Goal: Check status: Check status

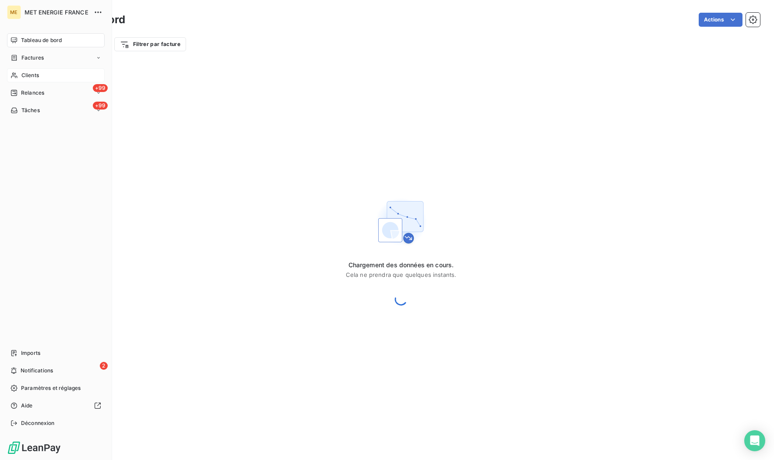
click at [37, 76] on span "Clients" at bounding box center [30, 75] width 18 height 8
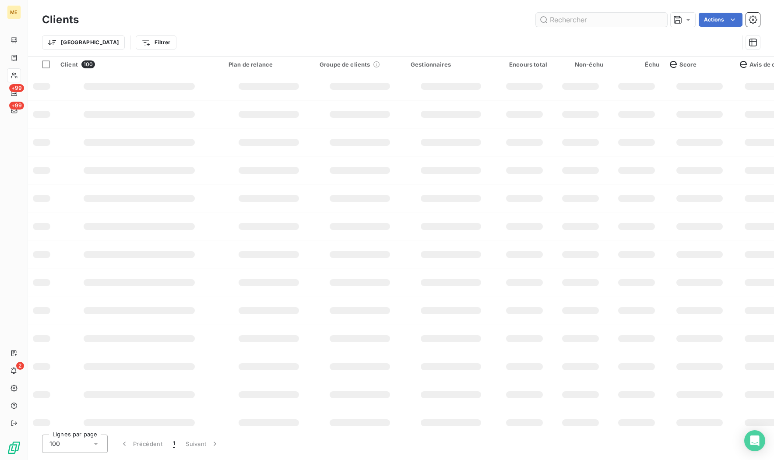
click at [570, 21] on input "text" at bounding box center [601, 20] width 131 height 14
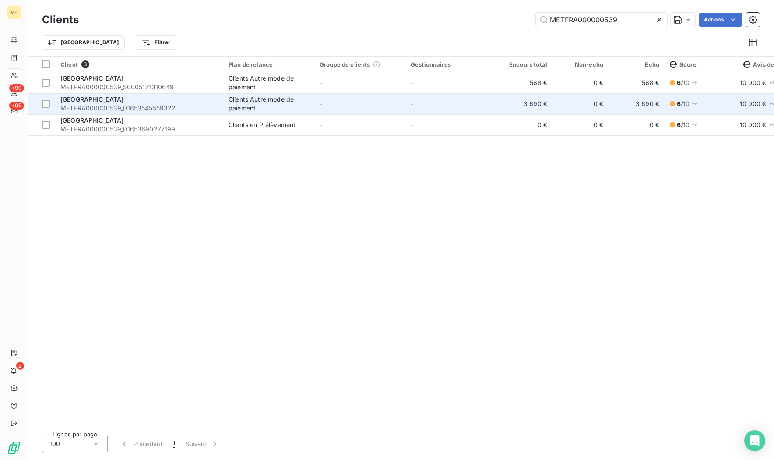
type input "METFRA000000539"
click at [117, 105] on span "METFRA000000539_01653545559322" at bounding box center [139, 108] width 158 height 9
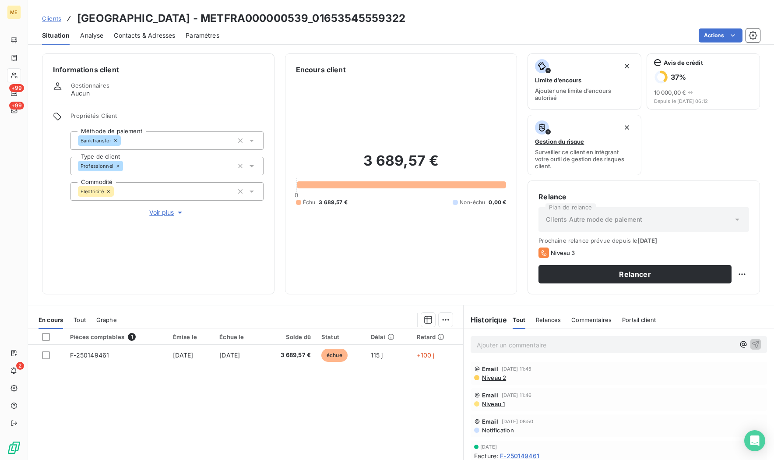
click at [55, 18] on span "Clients" at bounding box center [51, 18] width 19 height 7
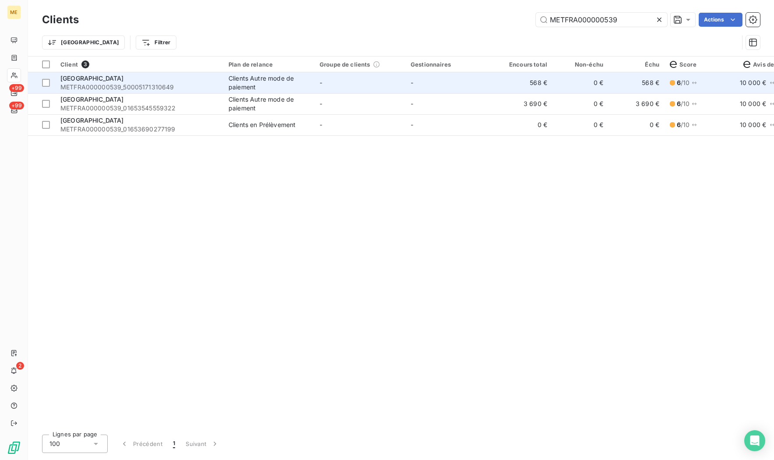
click at [174, 85] on span "METFRA000000539_50005171310649" at bounding box center [139, 87] width 158 height 9
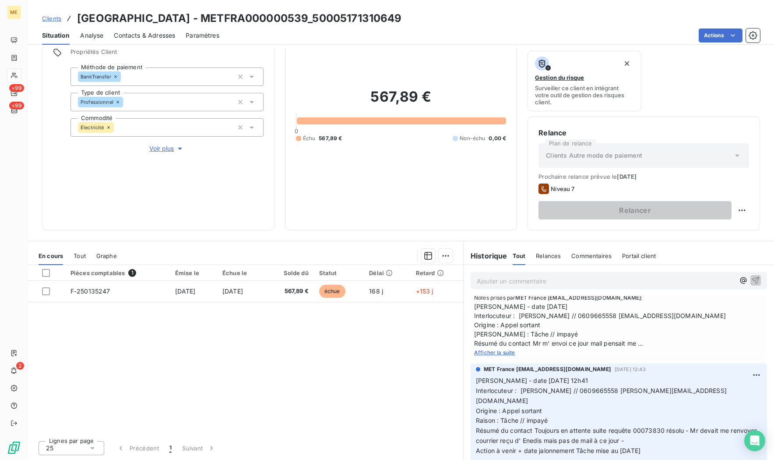
scroll to position [44, 0]
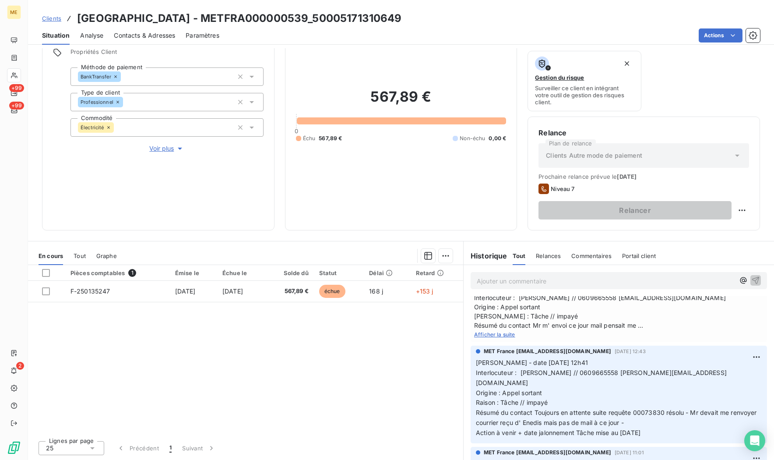
click at [483, 335] on span "Afficher la suite" at bounding box center [494, 334] width 41 height 7
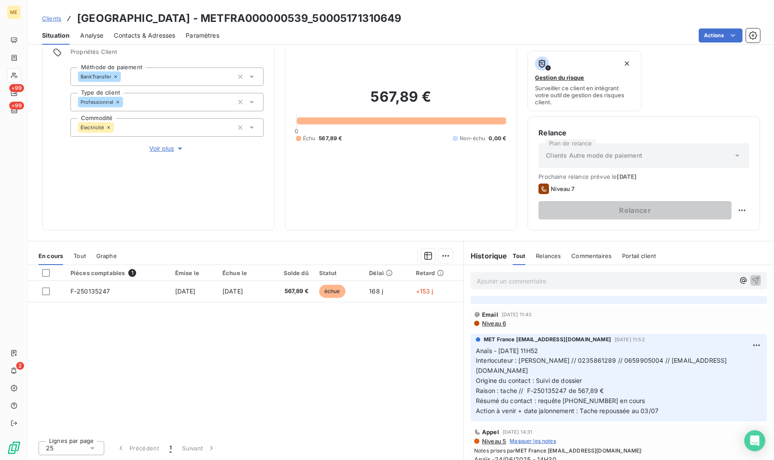
scroll to position [744, 0]
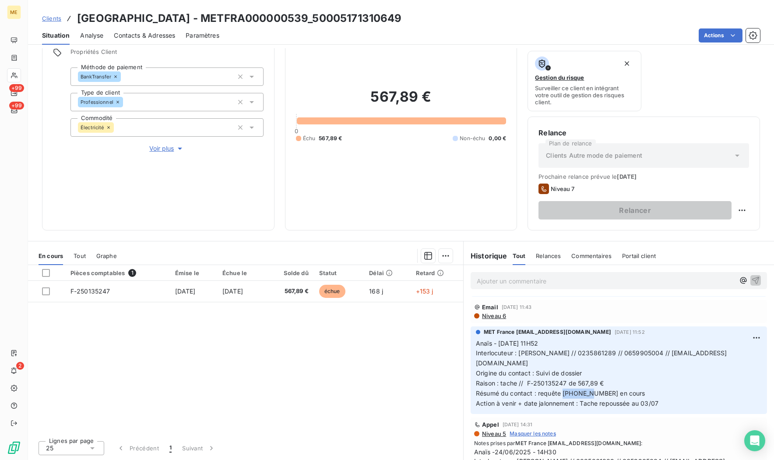
drag, startPoint x: 589, startPoint y: 365, endPoint x: 558, endPoint y: 364, distance: 30.2
click at [558, 389] on span "Résumé du contact : requête [PHONE_NUMBER] en cours" at bounding box center [560, 392] width 169 height 7
copy span "00073830"
